Goal: Task Accomplishment & Management: Manage account settings

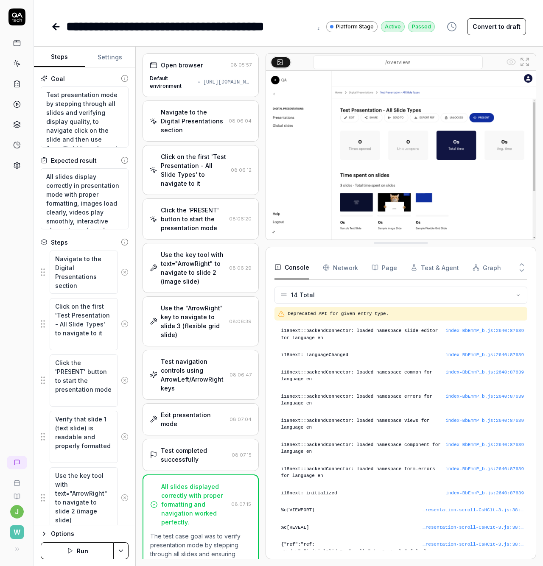
scroll to position [37, 0]
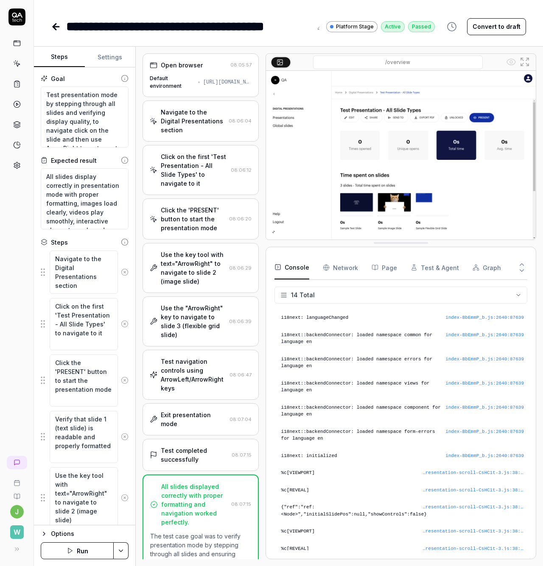
type textarea "*"
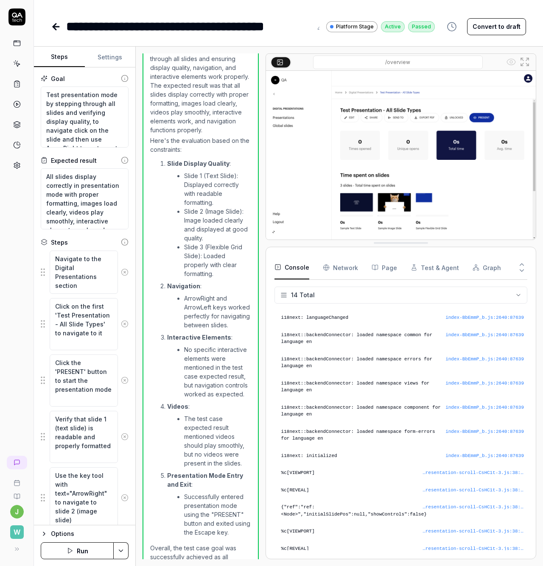
scroll to position [160, 0]
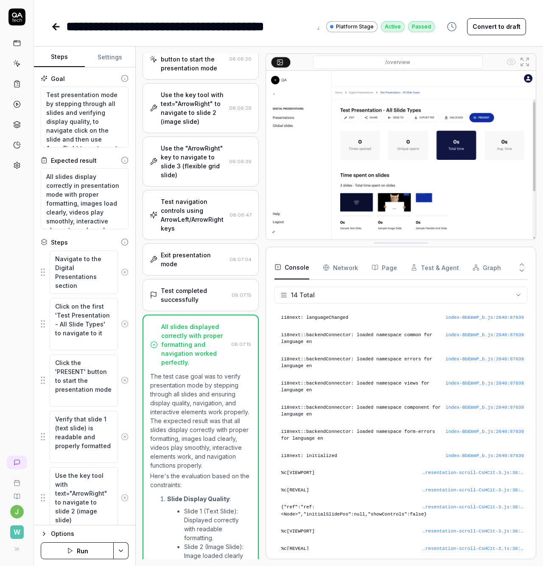
click at [52, 26] on icon at bounding box center [56, 27] width 10 height 10
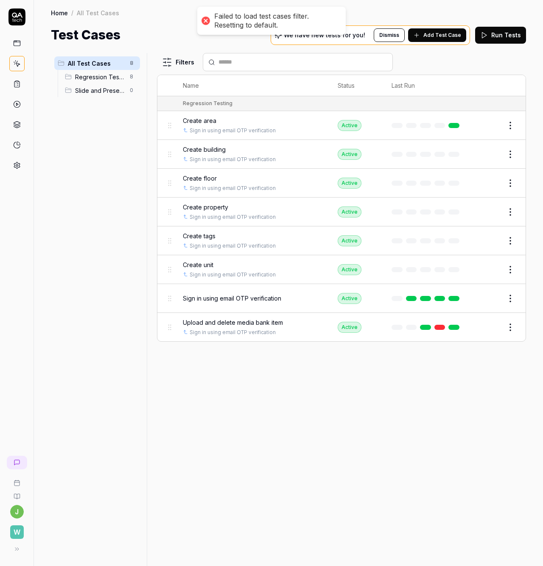
click at [411, 421] on div "Filters Name Status Last Run Regression Testing Create area Sign in using email…" at bounding box center [341, 309] width 369 height 513
click at [107, 92] on span "Slide and Presentation Testing" at bounding box center [100, 90] width 50 height 9
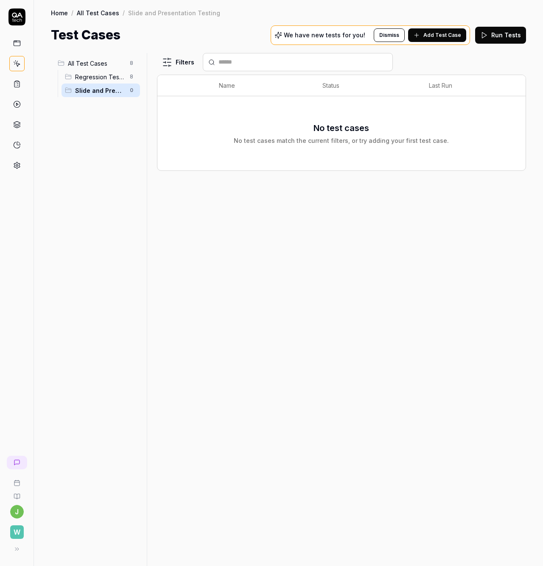
click at [99, 79] on span "Regression Testing" at bounding box center [100, 77] width 50 height 9
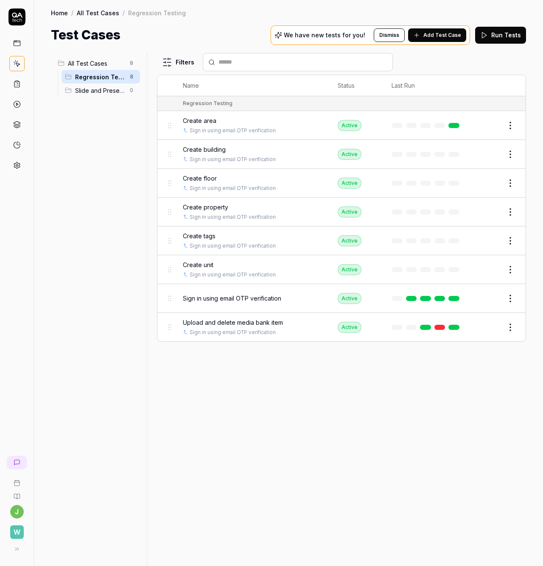
click at [107, 89] on span "Slide and Presentation Testing" at bounding box center [100, 90] width 50 height 9
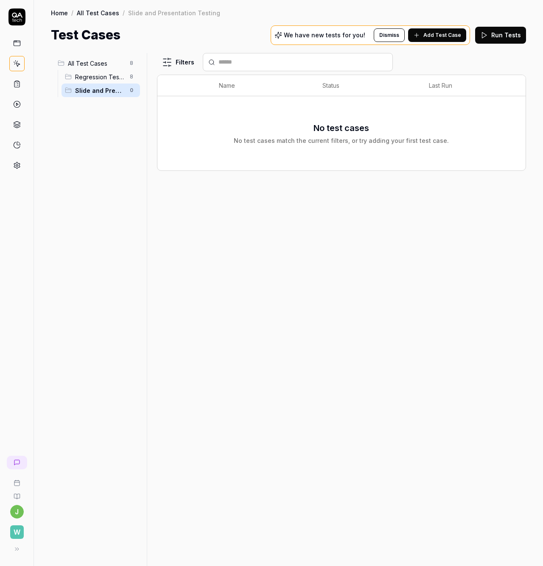
click at [95, 55] on ul "All Test Cases 8 Regression Testing 8 Slide and Presentation Testing 0" at bounding box center [97, 76] width 92 height 47
click at [95, 63] on span "All Test Cases" at bounding box center [96, 63] width 57 height 9
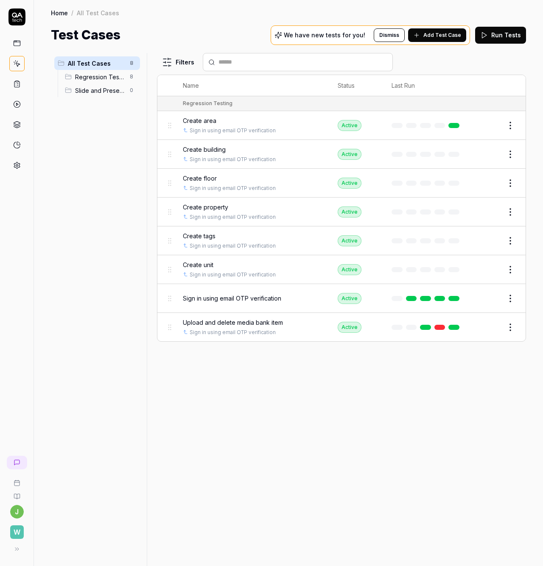
click at [106, 94] on span "Slide and Presentation Testing" at bounding box center [100, 90] width 50 height 9
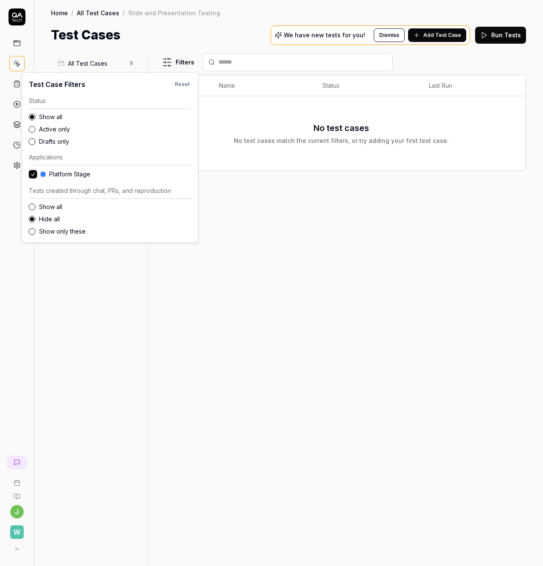
click at [172, 67] on html "j W Home / All Test Cases / Slide and Presentation Testing Home / All Test Case…" at bounding box center [271, 283] width 543 height 566
click at [33, 207] on button "Show all" at bounding box center [32, 207] width 7 height 7
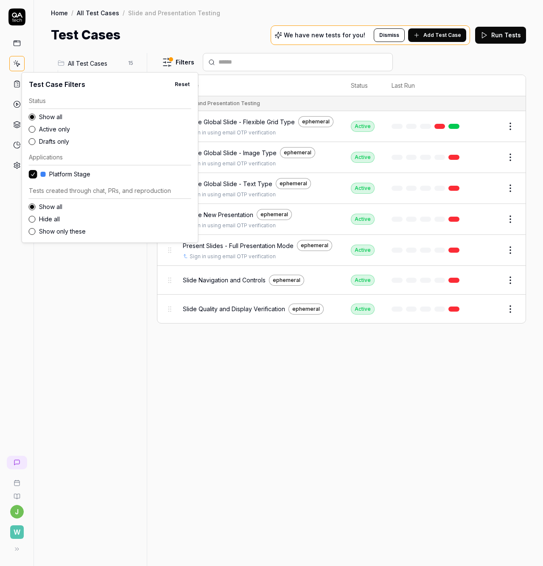
click at [213, 371] on html "j W Home / All Test Cases / Slide and Presentation Testing Home / All Test Case…" at bounding box center [271, 283] width 543 height 566
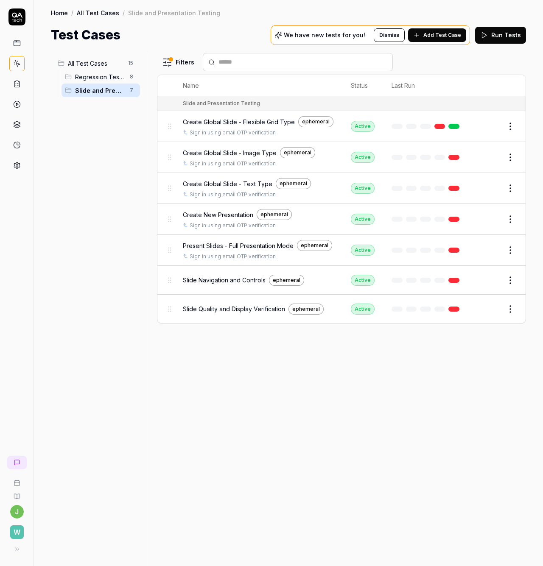
click at [93, 77] on span "Regression Testing" at bounding box center [100, 77] width 50 height 9
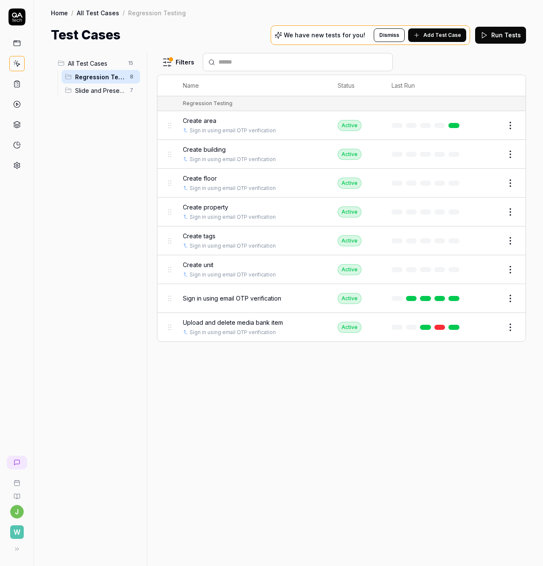
click at [95, 89] on span "Slide and Presentation Testing" at bounding box center [100, 90] width 50 height 9
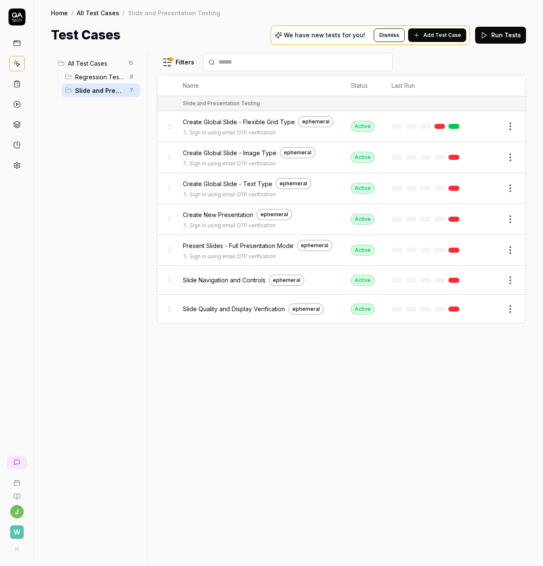
click at [94, 75] on span "Regression Testing" at bounding box center [100, 77] width 50 height 9
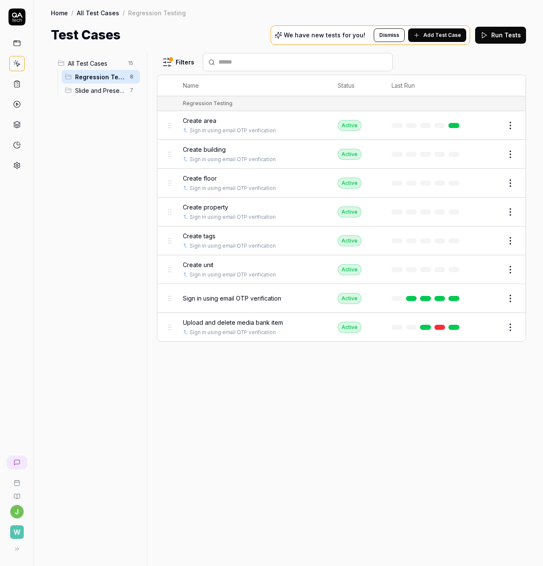
click at [94, 88] on span "Slide and Presentation Testing" at bounding box center [100, 90] width 50 height 9
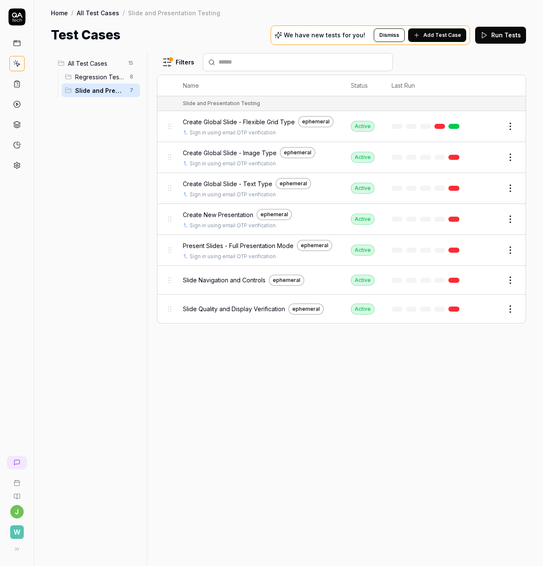
click at [512, 122] on html "j W Home / All Test Cases / Slide and Presentation Testing Home / All Test Case…" at bounding box center [271, 283] width 543 height 566
click at [311, 115] on html "j W Home / All Test Cases / Slide and Presentation Testing Home / All Test Case…" at bounding box center [271, 283] width 543 height 566
click at [315, 120] on div "ephemeral" at bounding box center [315, 121] width 35 height 11
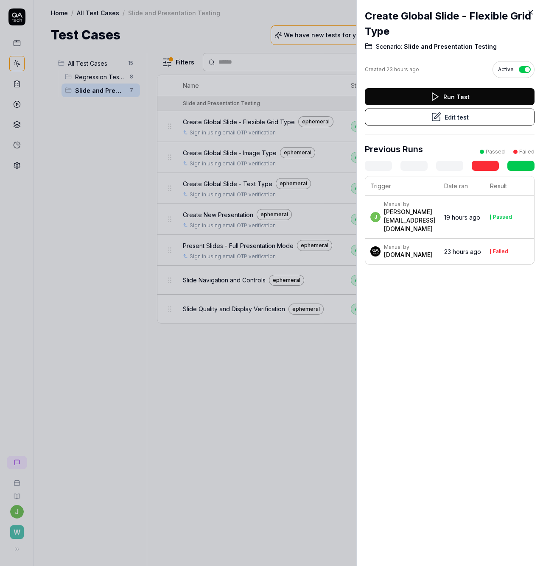
click at [530, 12] on icon at bounding box center [531, 13] width 4 height 4
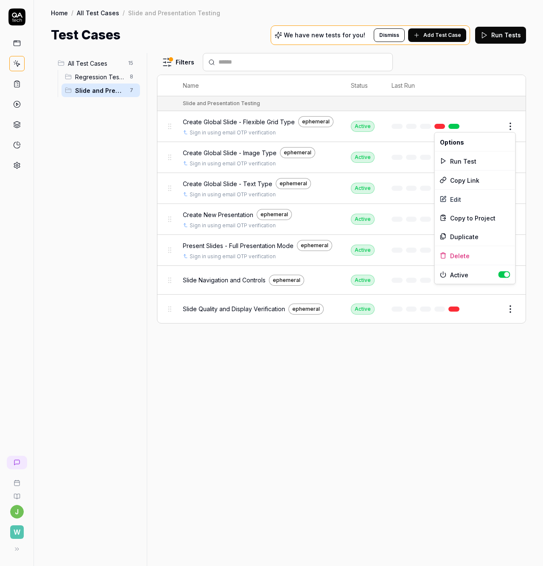
click at [510, 128] on html "j W Home / All Test Cases / Slide and Presentation Testing Home / All Test Case…" at bounding box center [271, 283] width 543 height 566
click at [473, 73] on html "j W Home / All Test Cases / Slide and Presentation Testing Home / All Test Case…" at bounding box center [271, 283] width 543 height 566
click at [224, 119] on span "Create Global Slide - Flexible Grid Type" at bounding box center [239, 121] width 112 height 9
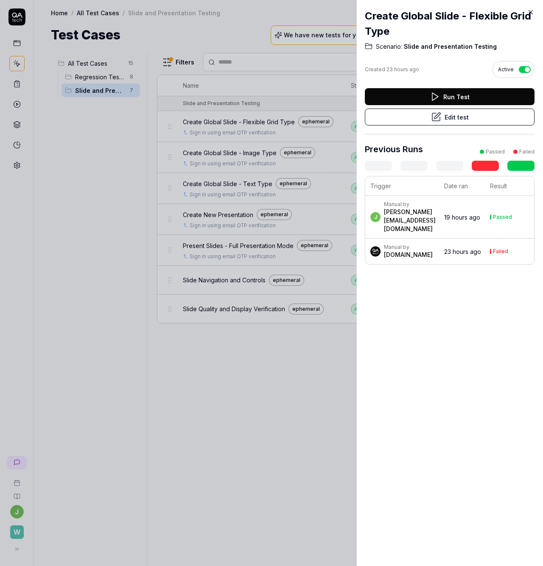
click at [425, 116] on button "Edit test" at bounding box center [450, 117] width 170 height 17
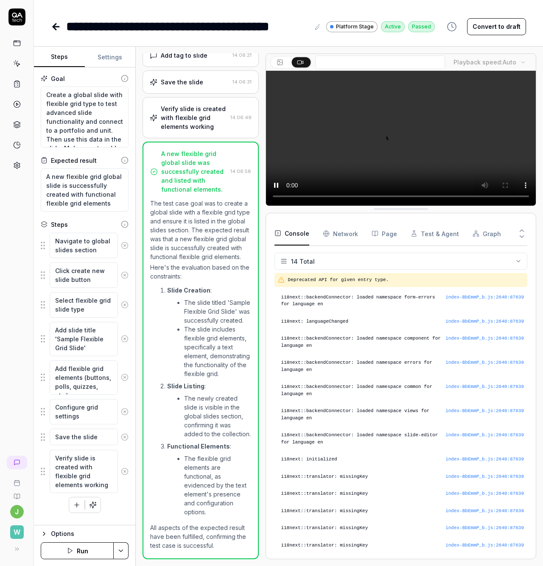
scroll to position [31, 0]
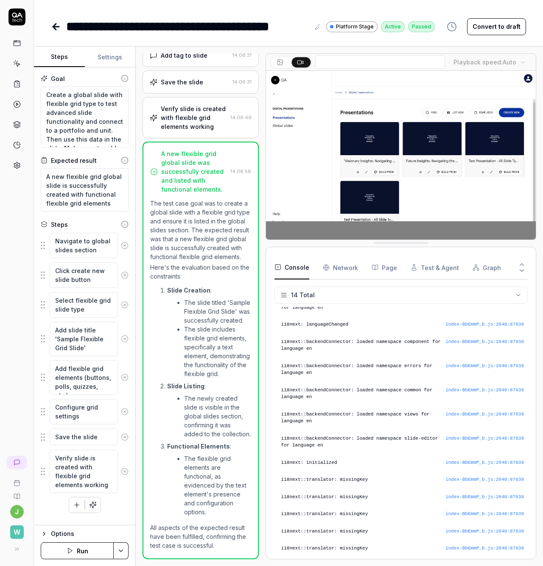
click at [493, 28] on button "Convert to draft" at bounding box center [496, 26] width 59 height 17
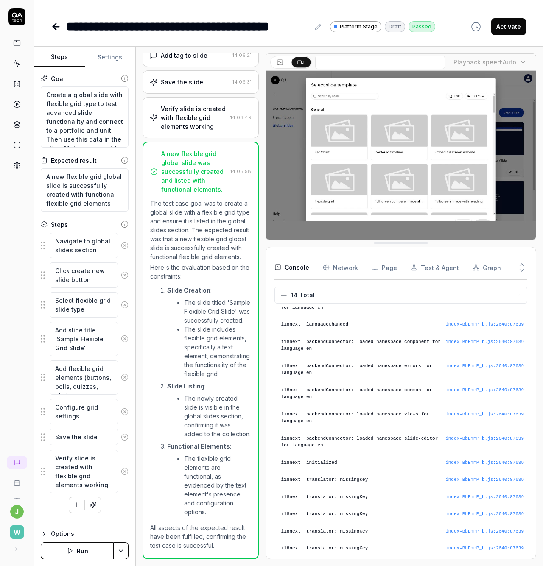
click at [482, 16] on div "**********" at bounding box center [288, 18] width 509 height 36
click at [505, 28] on button "Activate" at bounding box center [508, 26] width 35 height 17
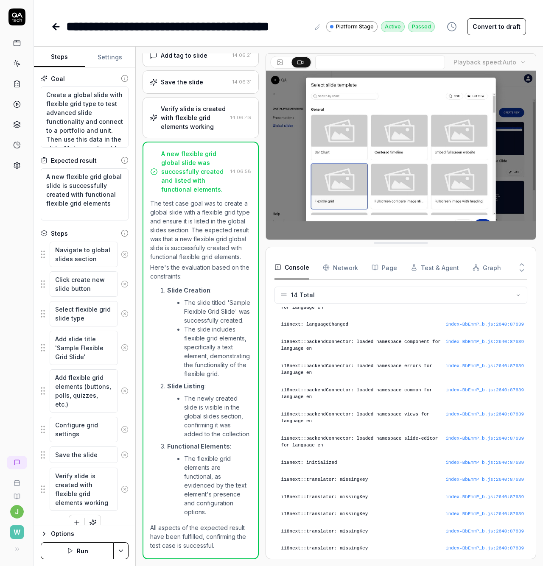
click at [56, 27] on icon at bounding box center [56, 27] width 6 height 0
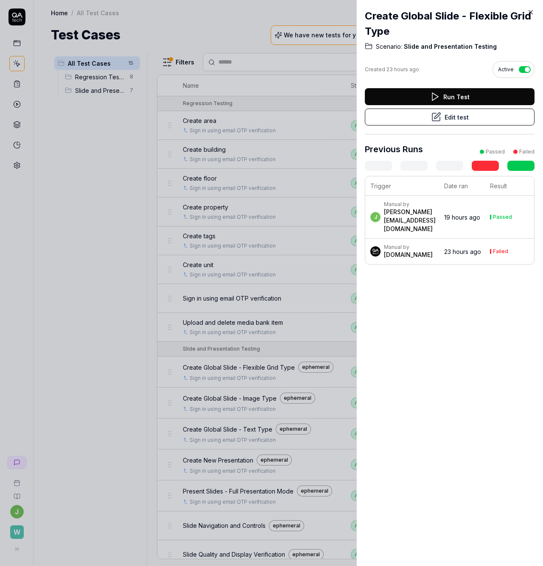
click at [533, 12] on icon at bounding box center [531, 12] width 8 height 8
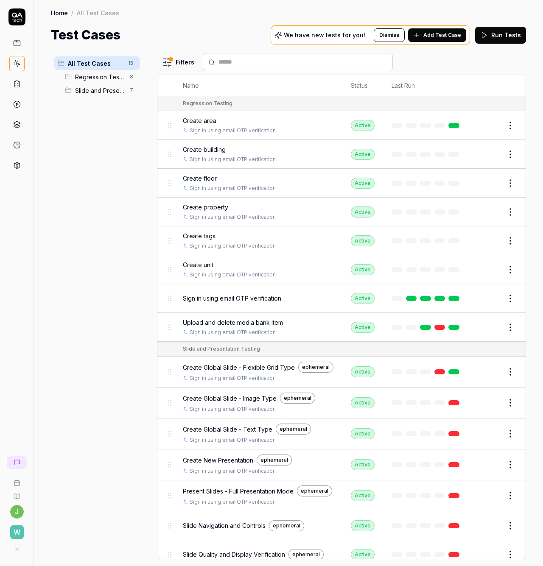
click at [110, 87] on span "Slide and Presentation Testing" at bounding box center [100, 90] width 50 height 9
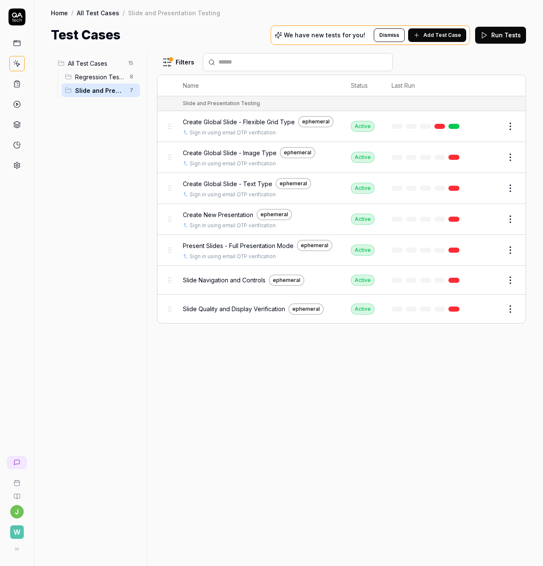
click at [109, 76] on span "Regression Testing" at bounding box center [100, 77] width 50 height 9
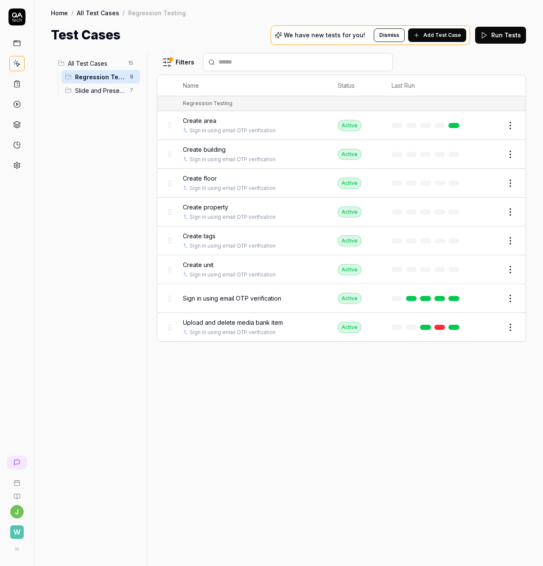
click at [103, 93] on span "Slide and Presentation Testing" at bounding box center [100, 90] width 50 height 9
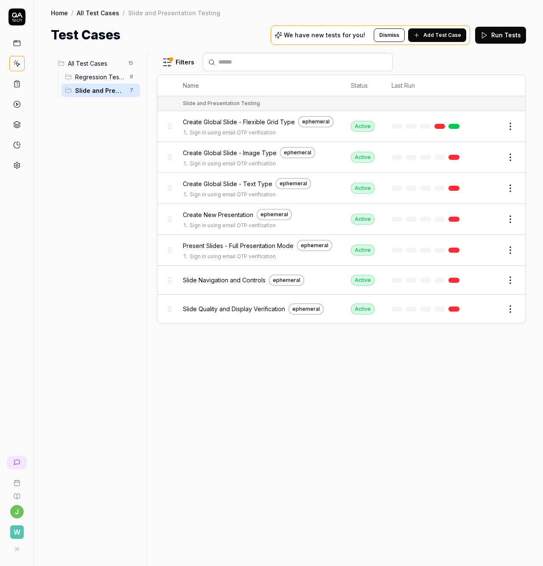
click at [94, 58] on div "All Test Cases 15" at bounding box center [97, 63] width 86 height 14
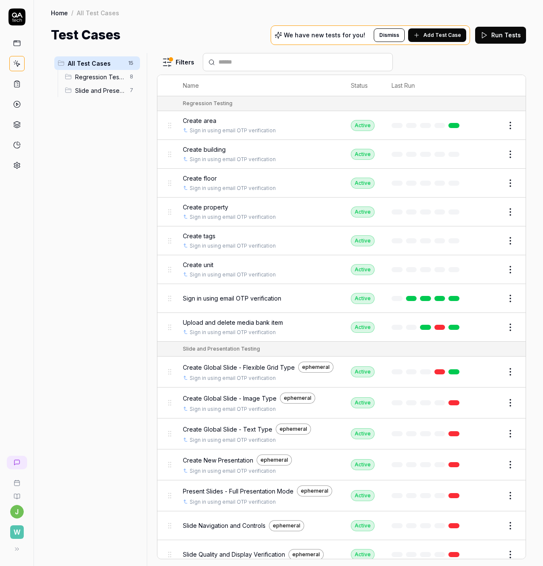
click at [105, 93] on span "Slide and Presentation Testing" at bounding box center [100, 90] width 50 height 9
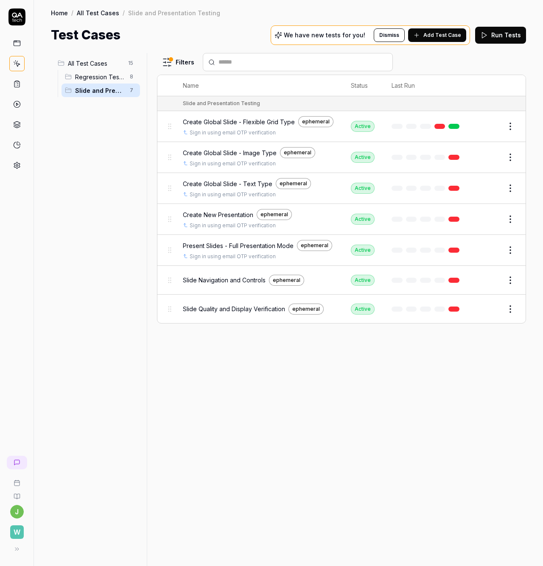
click at [508, 127] on html "j W Home / All Test Cases / Slide and Presentation Testing Home / All Test Case…" at bounding box center [271, 283] width 543 height 566
click at [489, 127] on button "Edit" at bounding box center [490, 127] width 20 height 14
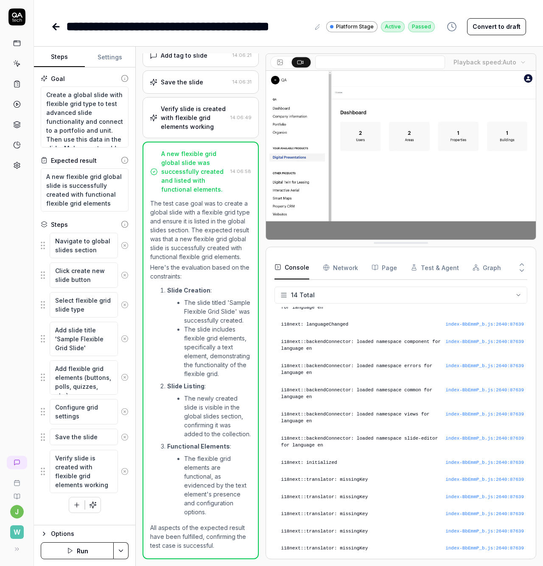
scroll to position [368, 0]
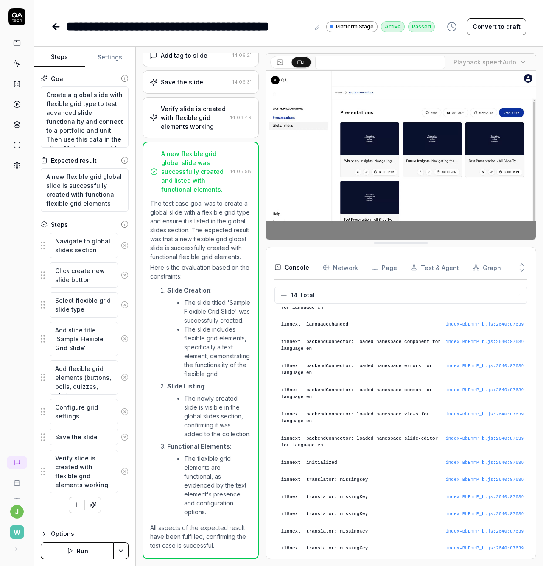
click at [498, 24] on button "Convert to draft" at bounding box center [496, 26] width 59 height 17
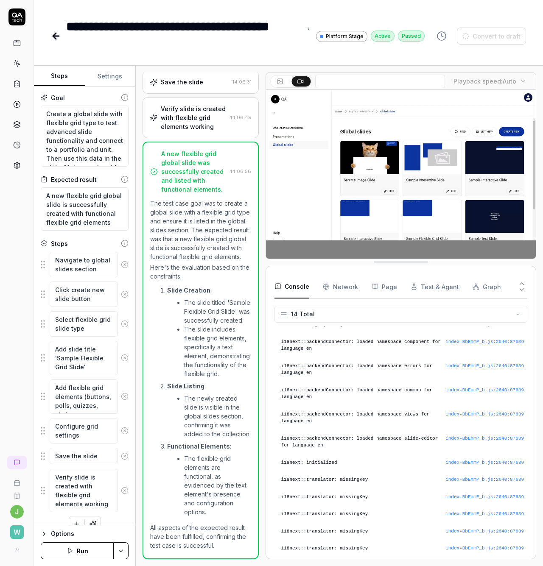
scroll to position [31, 0]
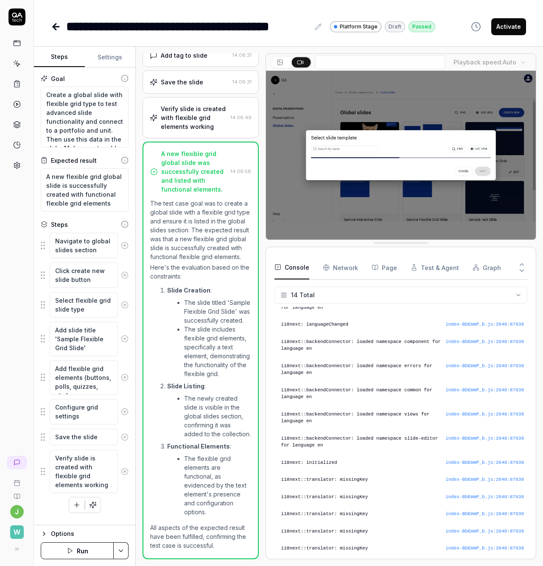
click at [505, 22] on button "Activate" at bounding box center [508, 26] width 35 height 17
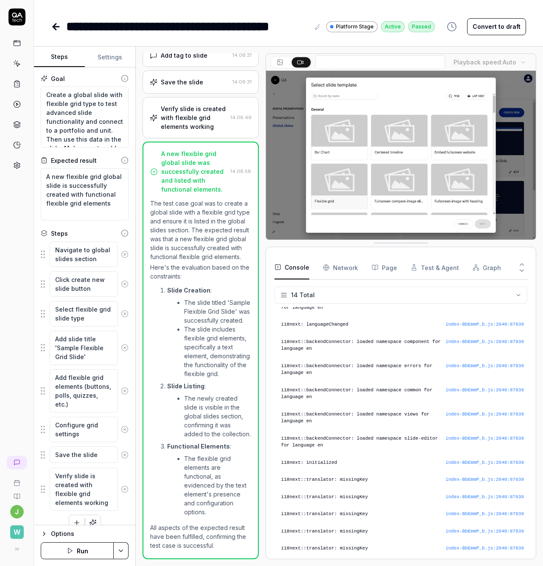
click at [486, 30] on button "Convert to draft" at bounding box center [496, 26] width 59 height 17
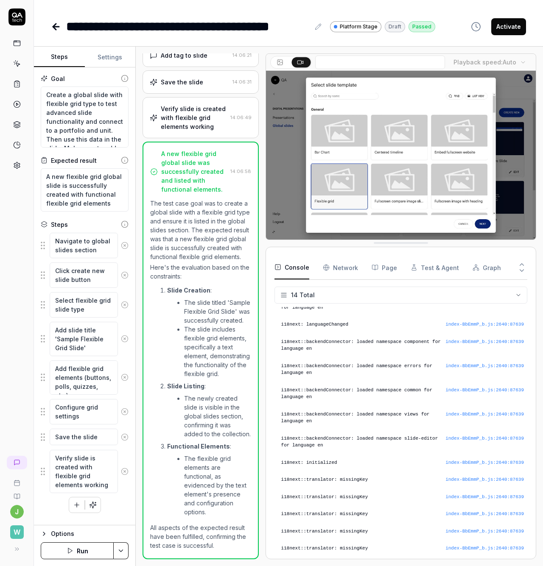
click at [513, 29] on button "Activate" at bounding box center [508, 26] width 35 height 17
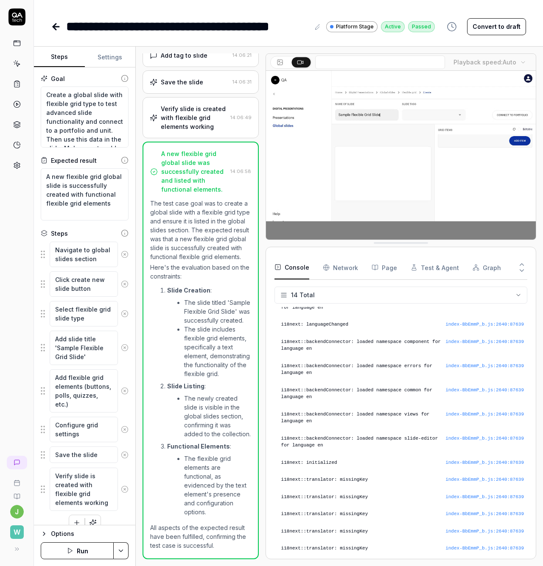
scroll to position [12, 0]
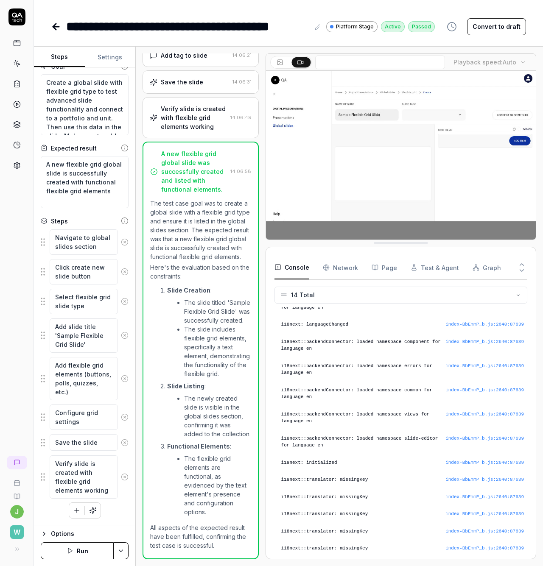
click at [58, 530] on div "Options" at bounding box center [90, 534] width 78 height 10
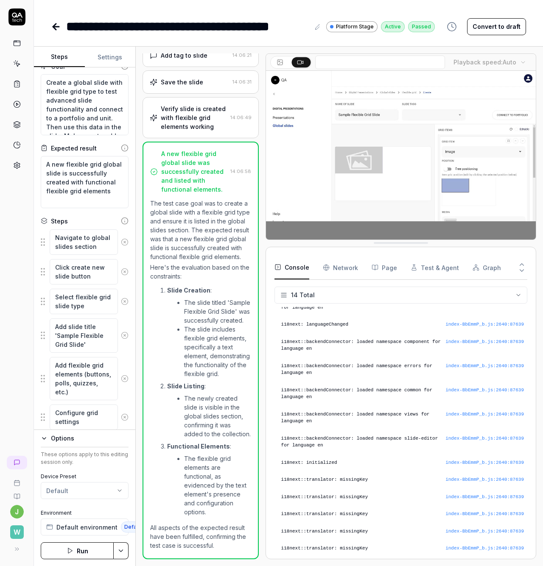
scroll to position [0, 0]
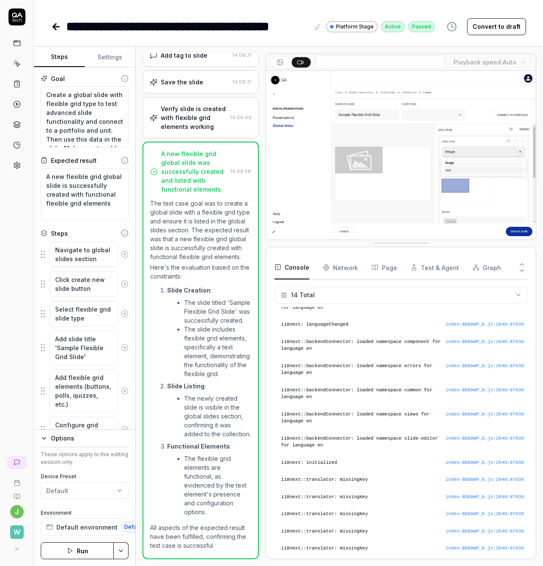
click at [106, 54] on button "Settings" at bounding box center [110, 57] width 51 height 20
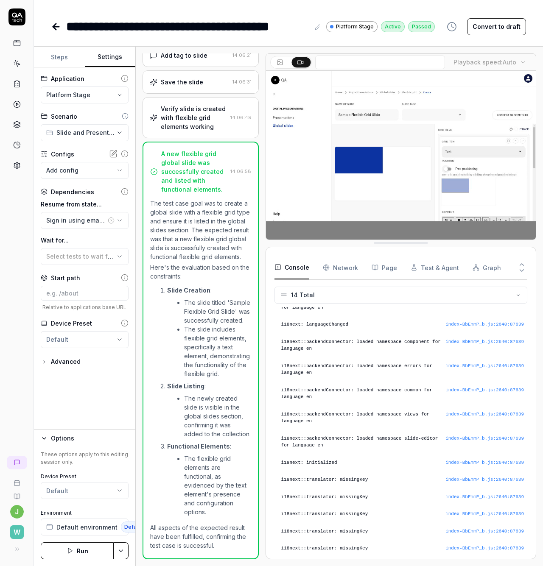
click at [58, 25] on icon at bounding box center [56, 27] width 10 height 10
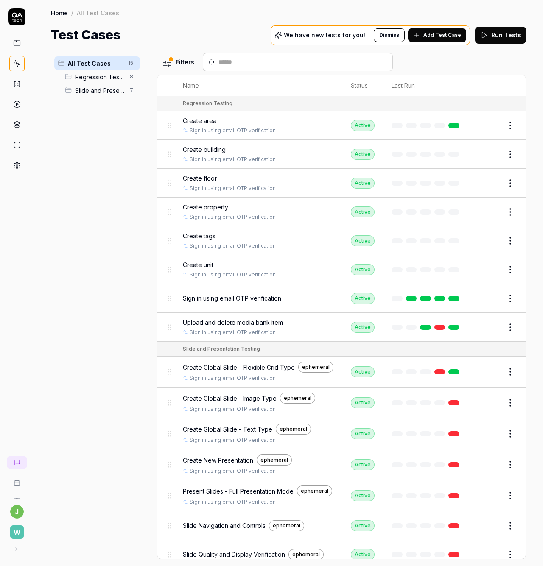
click at [108, 381] on div "All Test Cases 15 Regression Testing 8 Slide and Presentation Testing 7" at bounding box center [97, 304] width 92 height 503
click at [43, 485] on div "All Test Cases 15 Regression Testing 8 Slide and Presentation Testing 7 Filters…" at bounding box center [288, 306] width 509 height 522
click at [14, 494] on icon at bounding box center [17, 496] width 6 height 5
click at [312, 368] on div "ephemeral" at bounding box center [315, 367] width 35 height 11
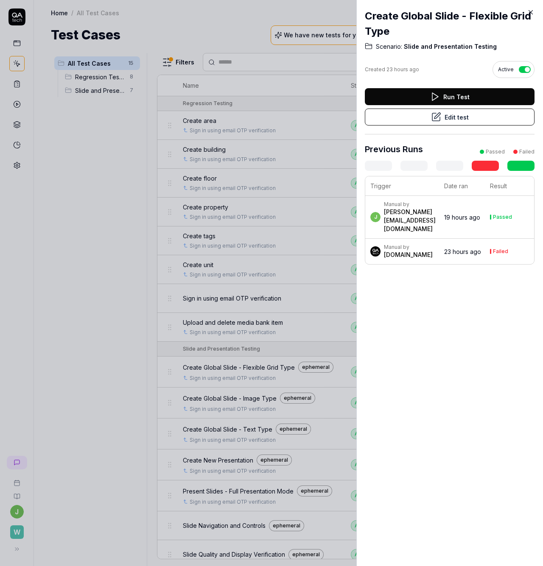
click at [131, 306] on div at bounding box center [271, 283] width 543 height 566
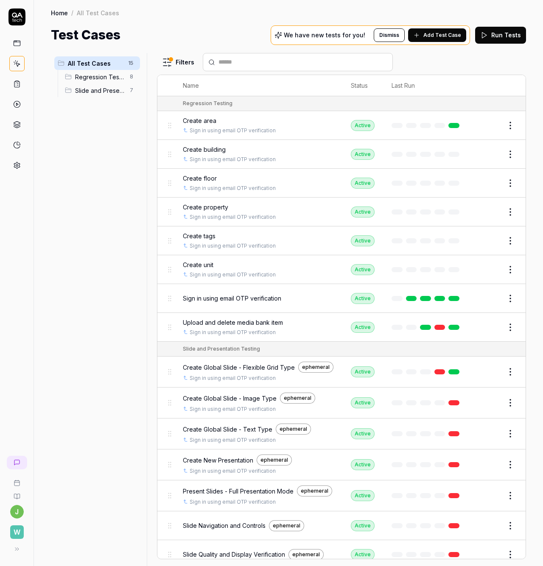
click at [309, 366] on div "ephemeral" at bounding box center [315, 367] width 35 height 11
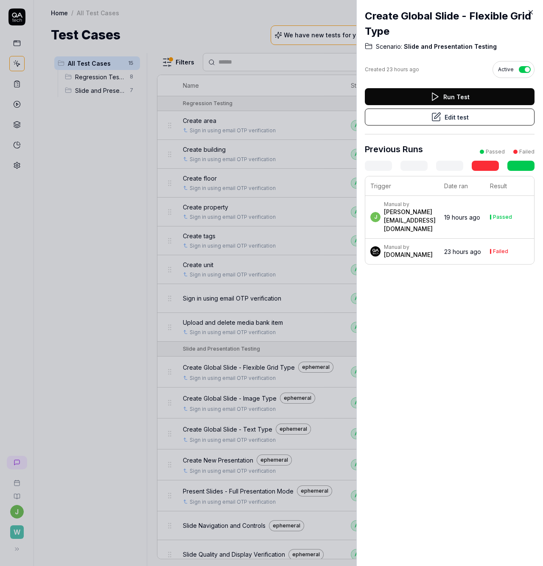
click at [259, 366] on div at bounding box center [271, 283] width 543 height 566
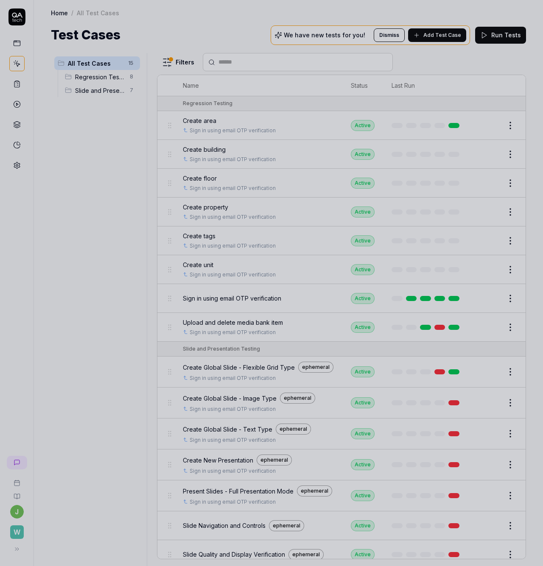
click at [237, 363] on span "Create Global Slide - Flexible Grid Type" at bounding box center [239, 367] width 112 height 9
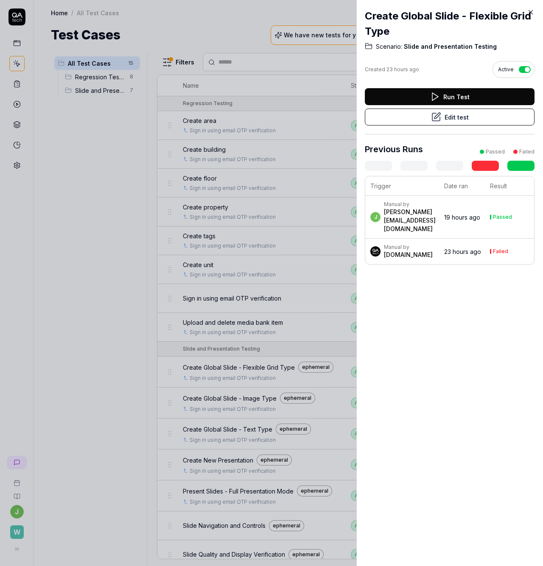
click at [462, 117] on button "Edit test" at bounding box center [450, 117] width 170 height 17
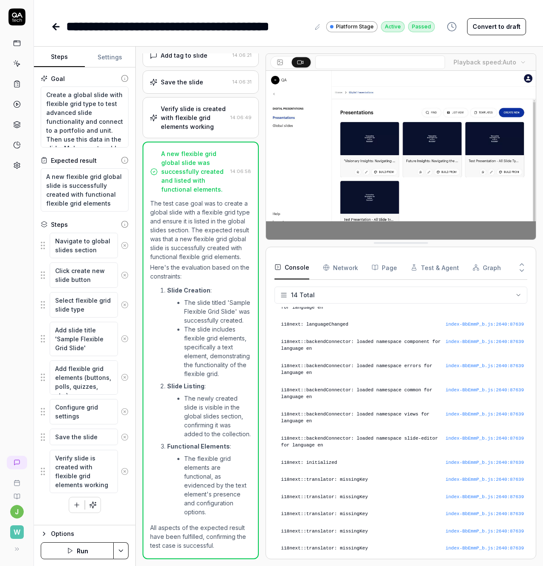
scroll to position [368, 0]
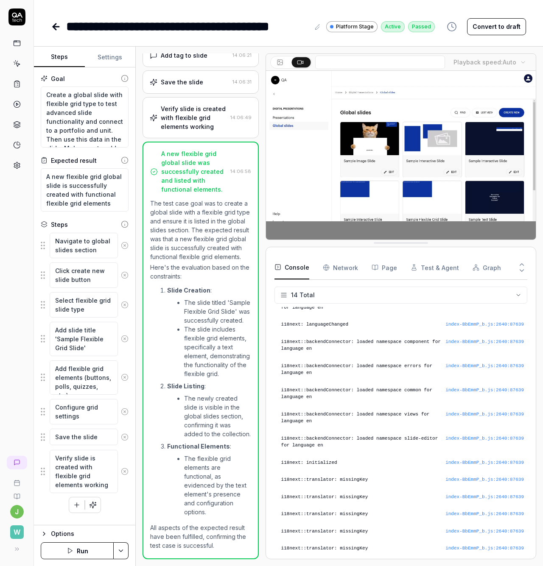
scroll to position [52, 0]
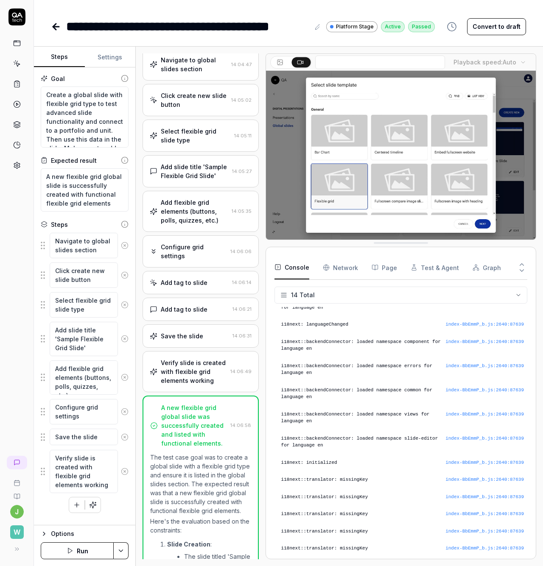
click at [449, 26] on button "button" at bounding box center [451, 26] width 20 height 17
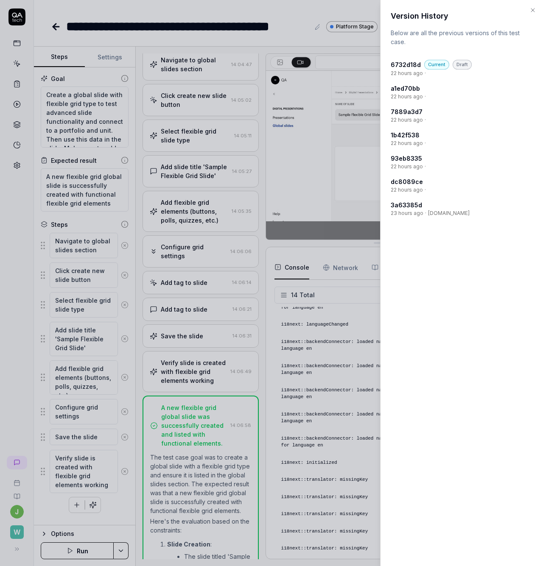
click at [530, 11] on icon "button" at bounding box center [532, 10] width 7 height 7
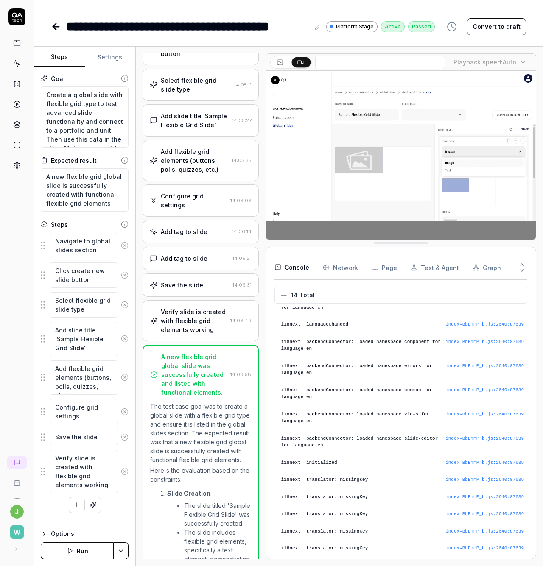
scroll to position [9, 0]
click at [120, 549] on html "**********" at bounding box center [271, 283] width 543 height 566
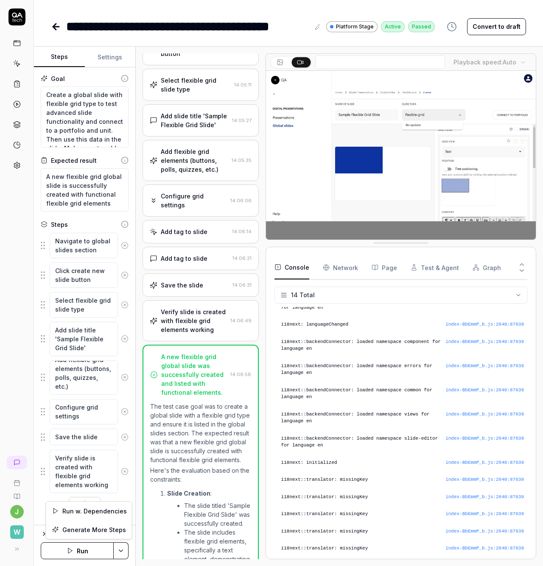
click at [123, 550] on html "**********" at bounding box center [271, 283] width 543 height 566
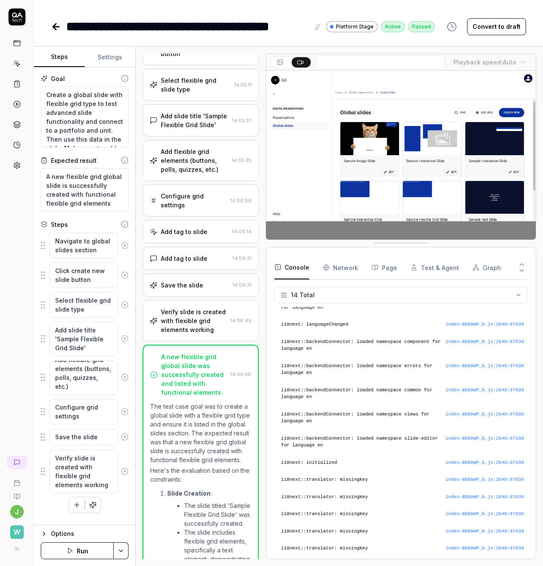
click at [52, 533] on div "Options" at bounding box center [90, 534] width 78 height 10
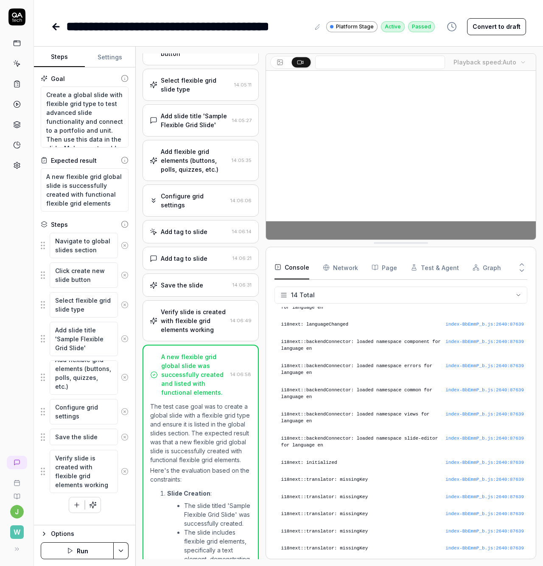
scroll to position [0, 0]
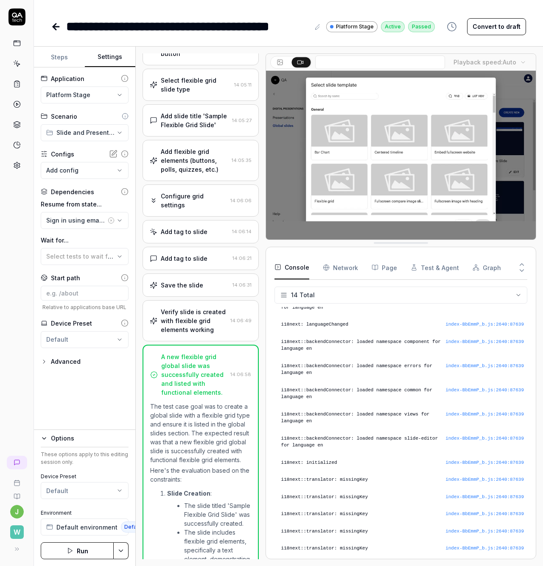
click at [114, 55] on button "Settings" at bounding box center [110, 57] width 51 height 20
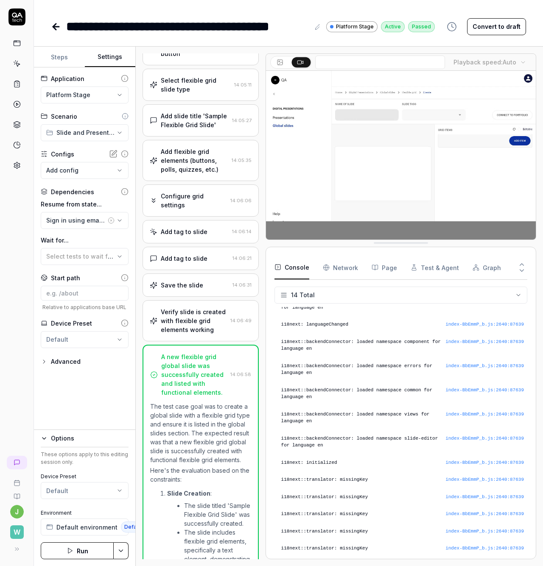
click at [70, 357] on div "Advanced" at bounding box center [66, 362] width 30 height 10
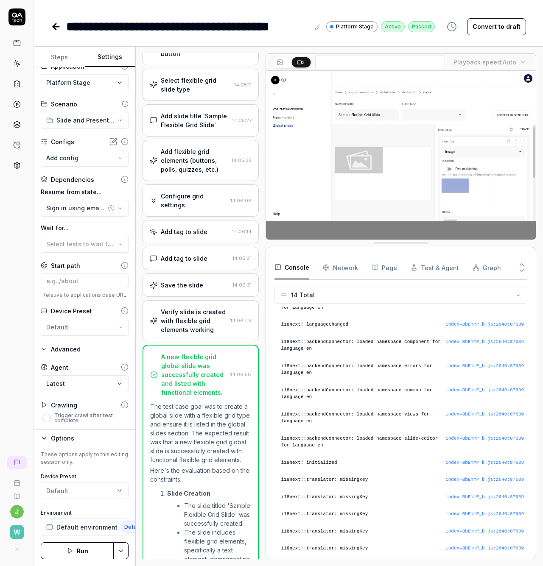
click at [117, 385] on body "**********" at bounding box center [271, 283] width 543 height 566
click at [20, 20] on icon at bounding box center [16, 16] width 17 height 17
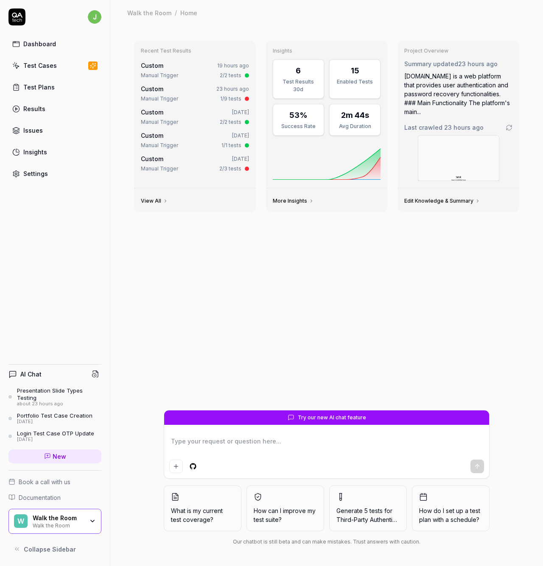
type textarea "*"
click at [51, 67] on div "Test Cases" at bounding box center [39, 65] width 33 height 9
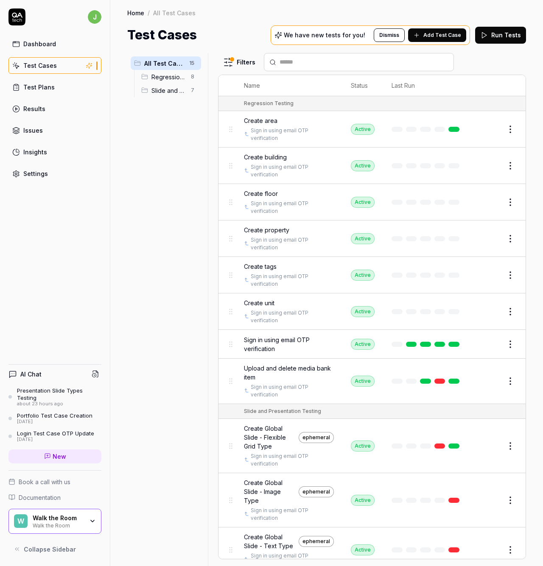
click at [494, 36] on button "Run Tests" at bounding box center [500, 35] width 51 height 17
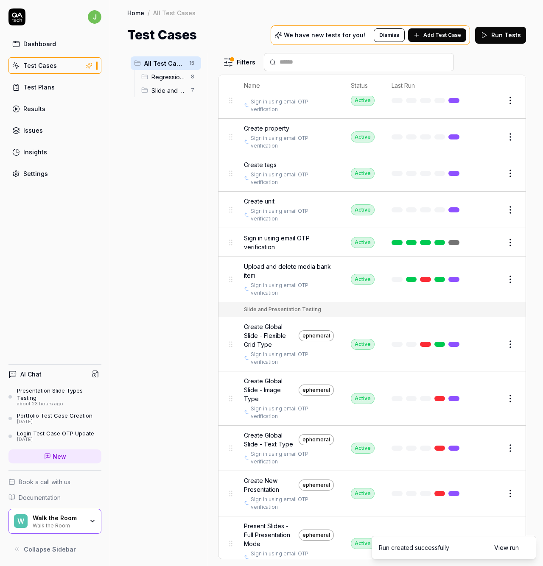
scroll to position [175, 0]
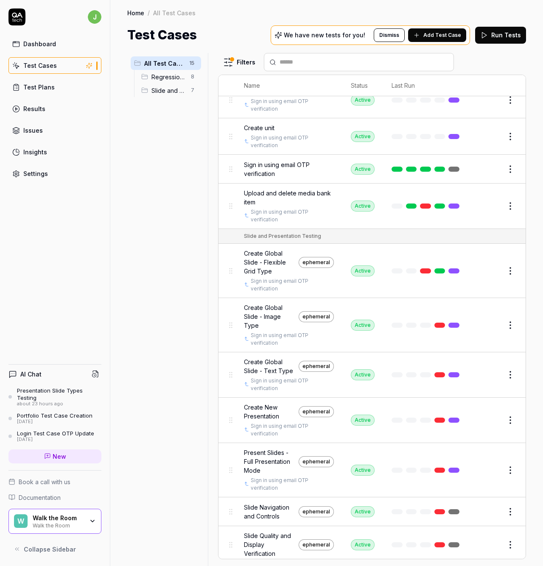
click at [505, 509] on html "j Dashboard Test Cases Test Plans Results Issues Insights Settings AI Chat Pres…" at bounding box center [271, 283] width 543 height 566
click at [458, 472] on div "Delete" at bounding box center [468, 472] width 81 height 19
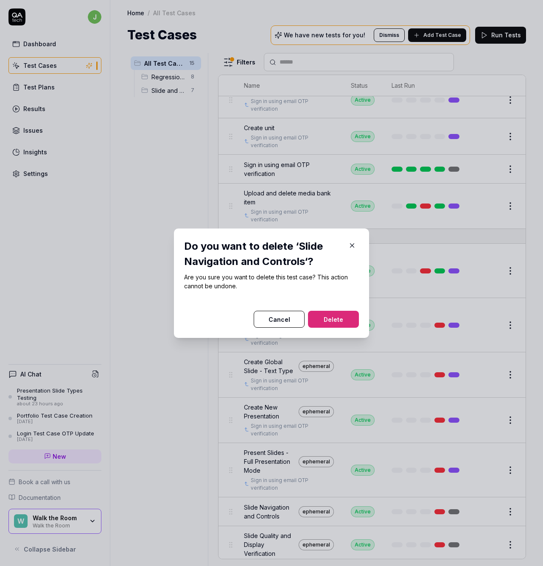
click at [341, 317] on button "Delete" at bounding box center [333, 319] width 51 height 17
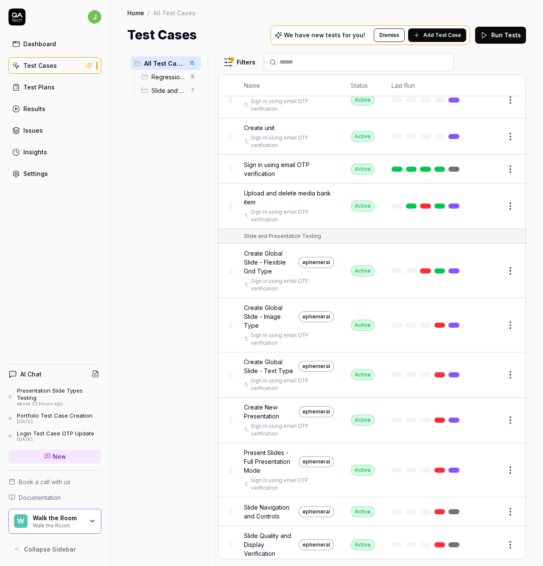
click at [505, 541] on html "Deleted "Slide Navigation and Controls" j Dashboard Test Cases Test Plans Resul…" at bounding box center [271, 283] width 543 height 566
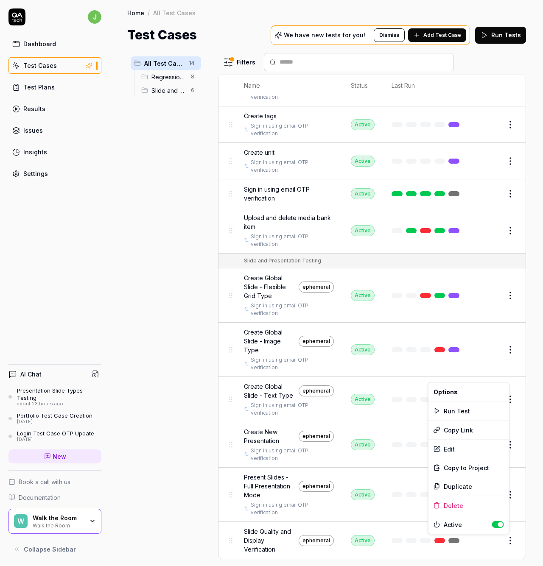
scroll to position [146, 0]
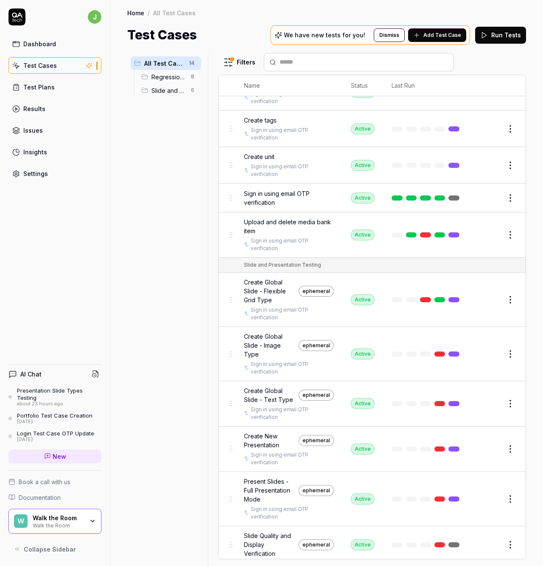
click at [134, 515] on html "j Dashboard Test Cases Test Plans Results Issues Insights Settings AI Chat Pres…" at bounding box center [271, 283] width 543 height 566
click at [500, 539] on html "j Dashboard Test Cases Test Plans Results Issues Insights Settings AI Chat Pres…" at bounding box center [271, 283] width 543 height 566
click at [473, 507] on div "Delete" at bounding box center [468, 505] width 81 height 19
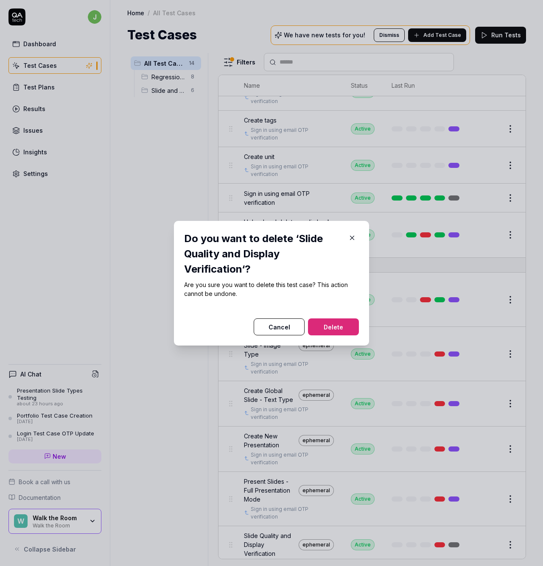
click at [338, 326] on button "Delete" at bounding box center [333, 326] width 51 height 17
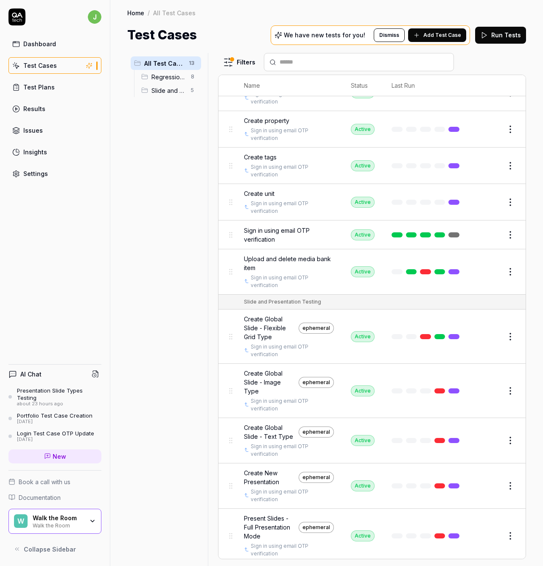
scroll to position [0, 0]
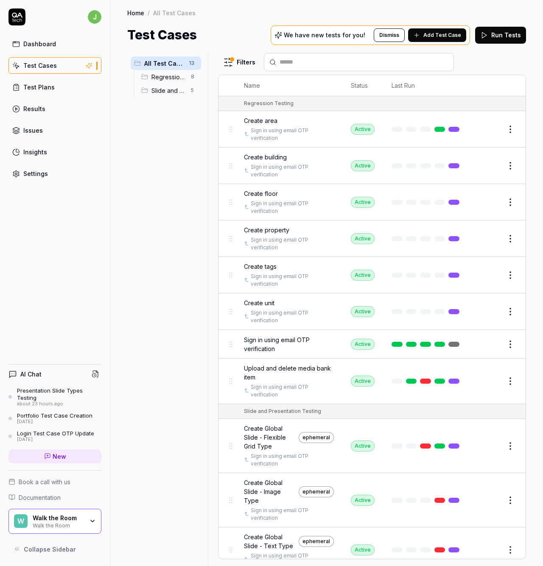
click at [159, 187] on div "All Test Cases 13 Regression Testing 8 Slide and Presentation Testing 5" at bounding box center [165, 304] width 77 height 503
click at [148, 116] on div "All Test Cases 13 Regression Testing 8 Slide and Presentation Testing 5" at bounding box center [165, 304] width 77 height 503
click at [44, 91] on div "Test Plans" at bounding box center [38, 87] width 31 height 9
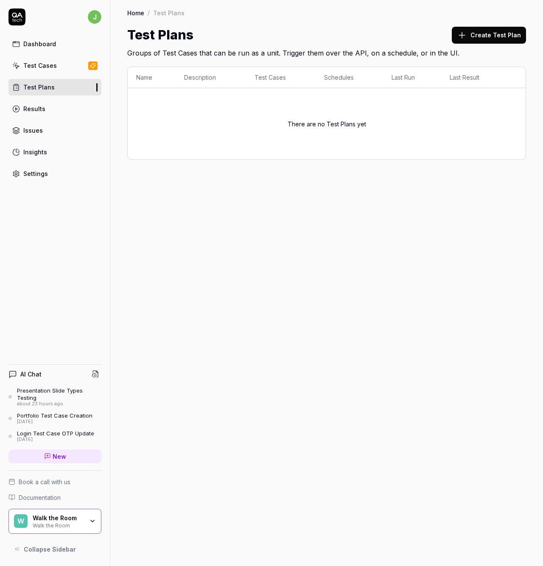
click at [52, 109] on link "Results" at bounding box center [54, 108] width 93 height 17
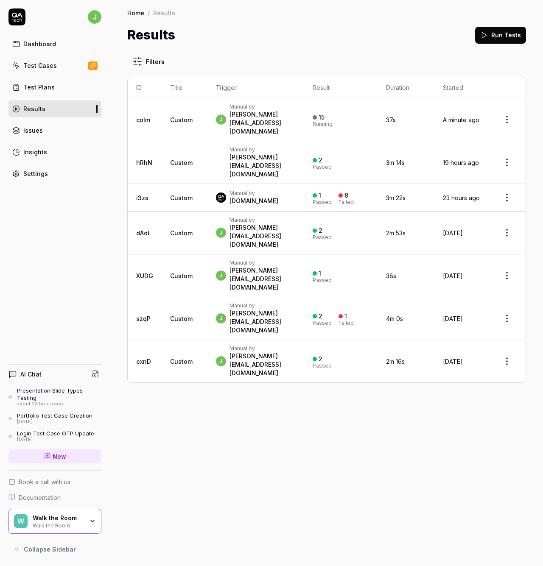
click at [61, 84] on link "Test Plans" at bounding box center [54, 87] width 93 height 17
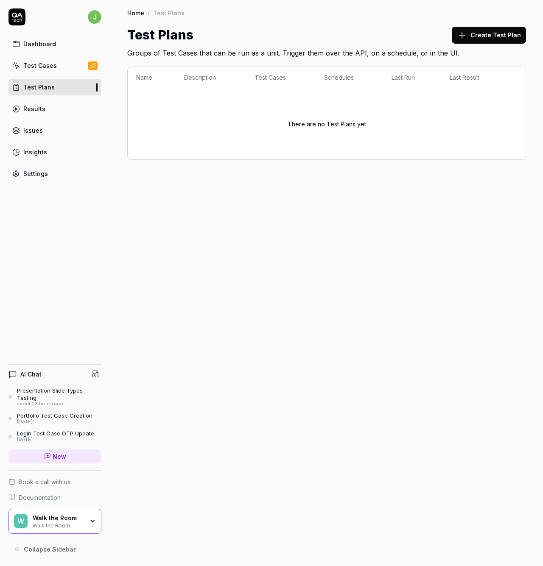
click at [42, 67] on div "Test Cases" at bounding box center [39, 65] width 33 height 9
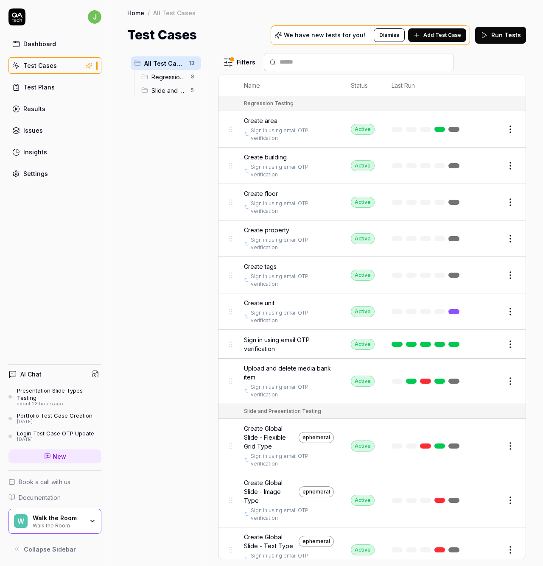
click at [51, 86] on div "Test Plans" at bounding box center [38, 87] width 31 height 9
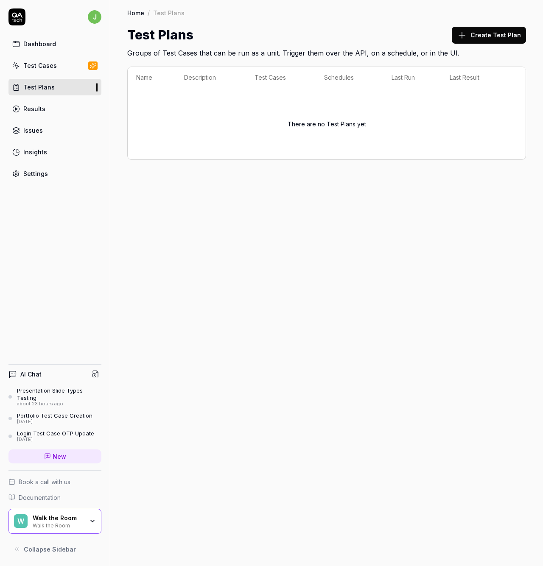
click at [355, 287] on div "Home / Test Plans Home / Test Plans Test Plans Create Test Plan Groups of Test …" at bounding box center [326, 283] width 432 height 566
